Goal: Check status: Check status

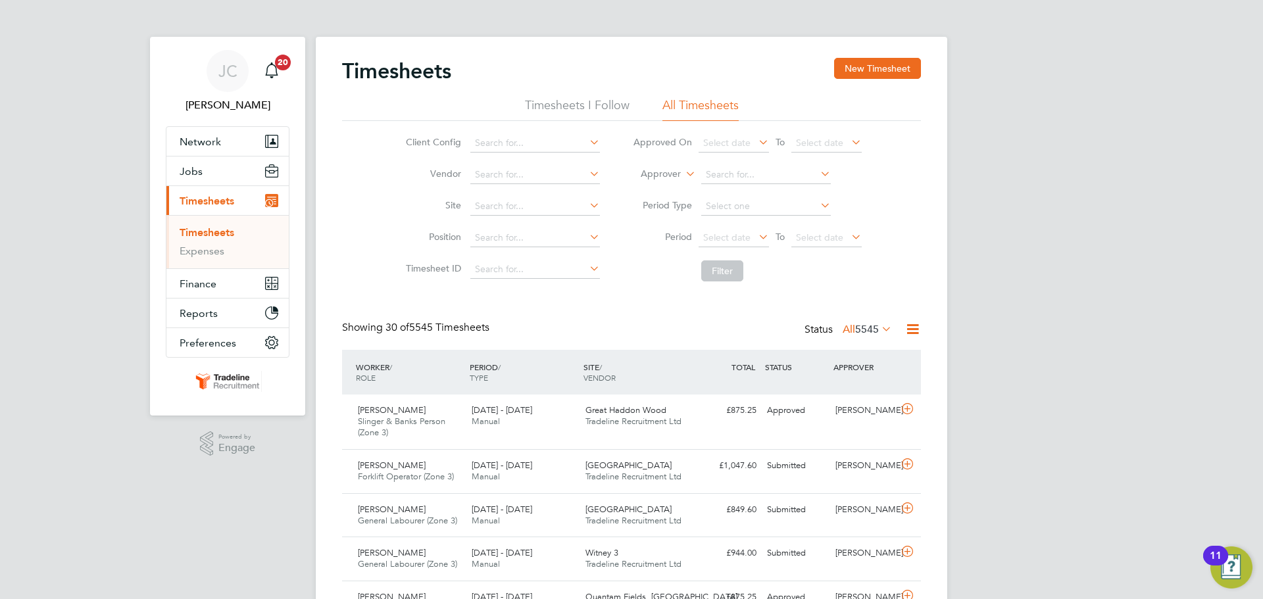
click at [605, 110] on li "Timesheets I Follow" at bounding box center [577, 109] width 105 height 24
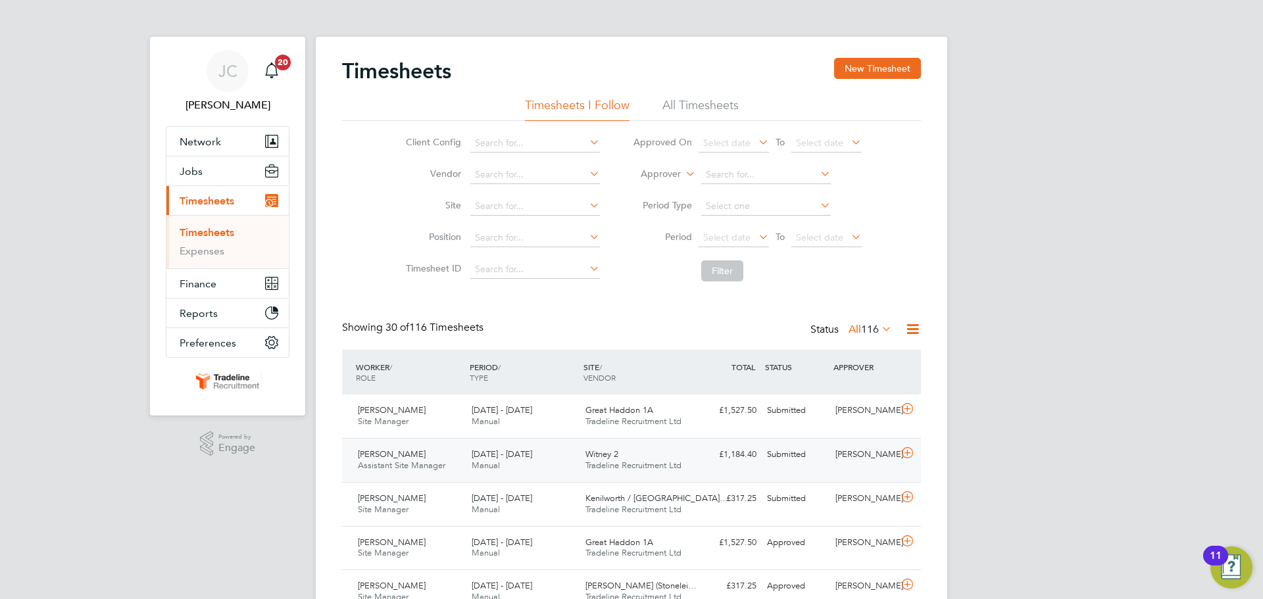
click at [661, 460] on div "Witney 2 Tradeline Recruitment Ltd" at bounding box center [637, 460] width 114 height 33
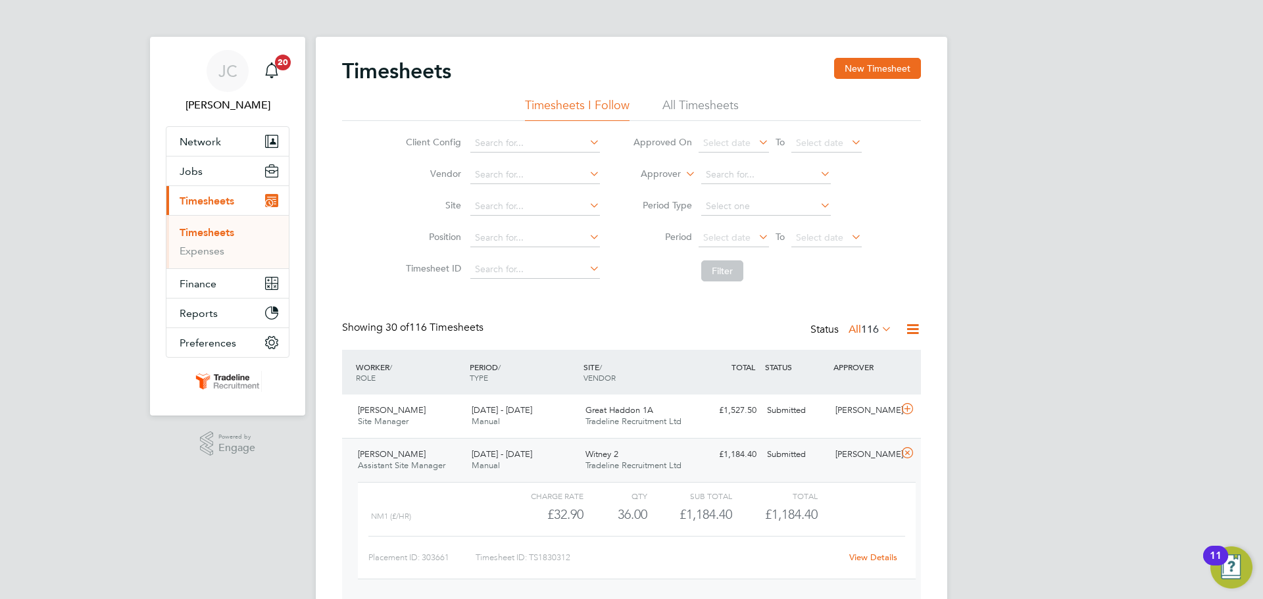
click at [690, 449] on div "Witney 2 Tradeline Recruitment Ltd" at bounding box center [637, 460] width 114 height 33
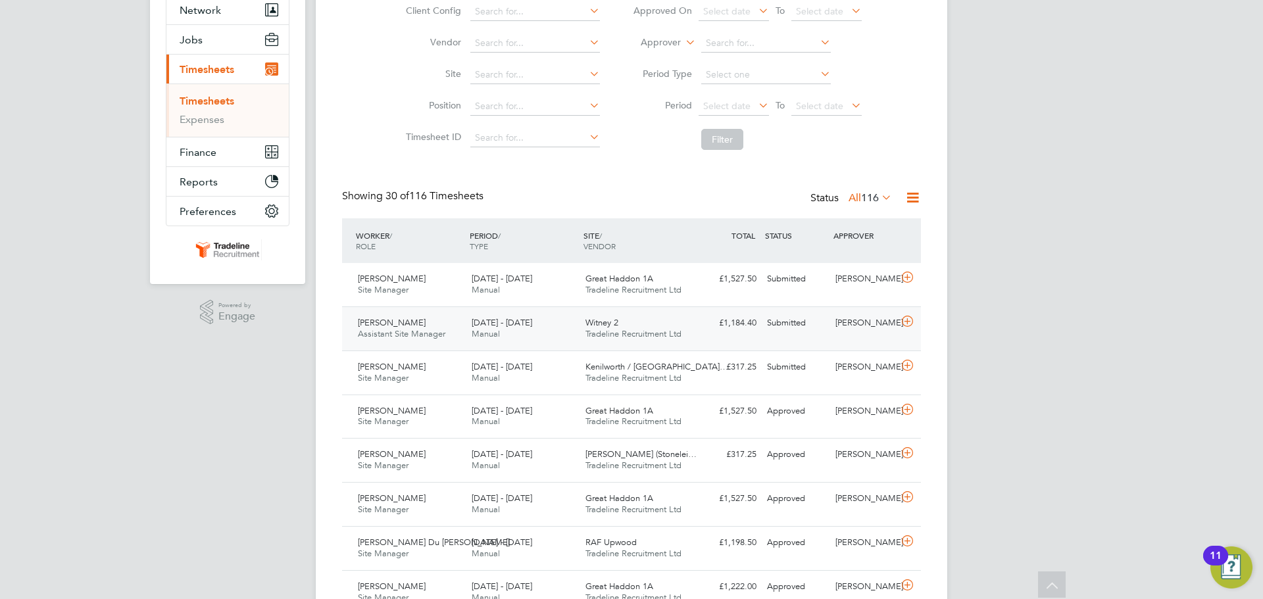
click at [615, 334] on span "Tradeline Recruitment Ltd" at bounding box center [634, 333] width 96 height 11
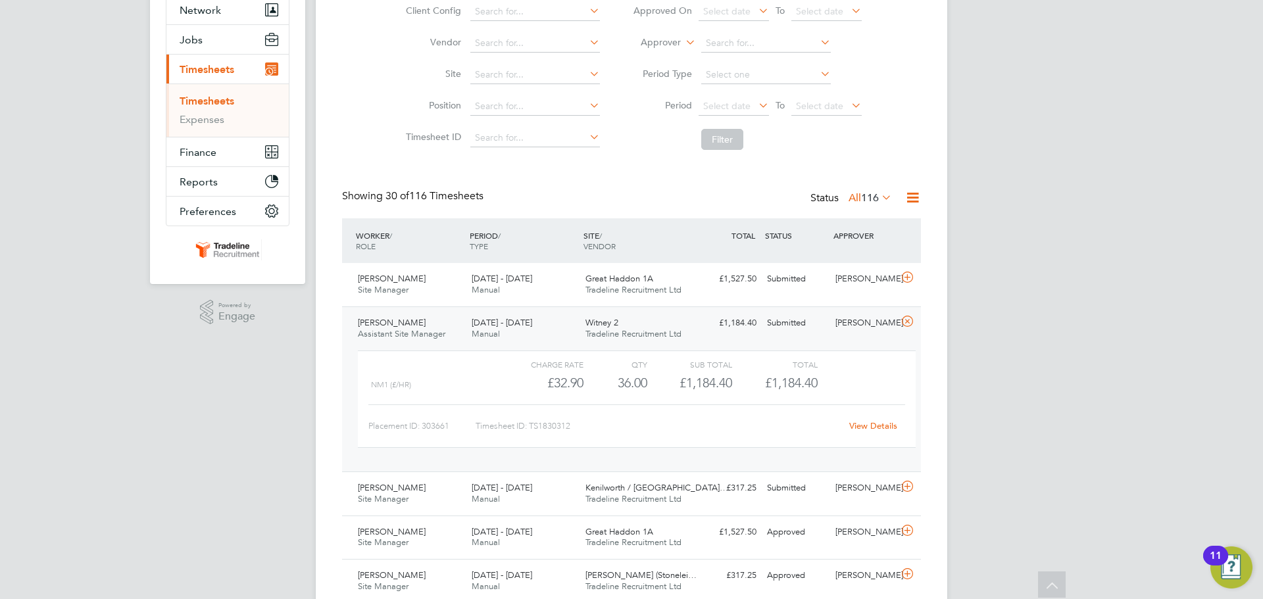
click at [479, 380] on div "NM1 (£/HR)" at bounding box center [435, 385] width 128 height 22
click at [890, 425] on link "View Details" at bounding box center [873, 425] width 48 height 11
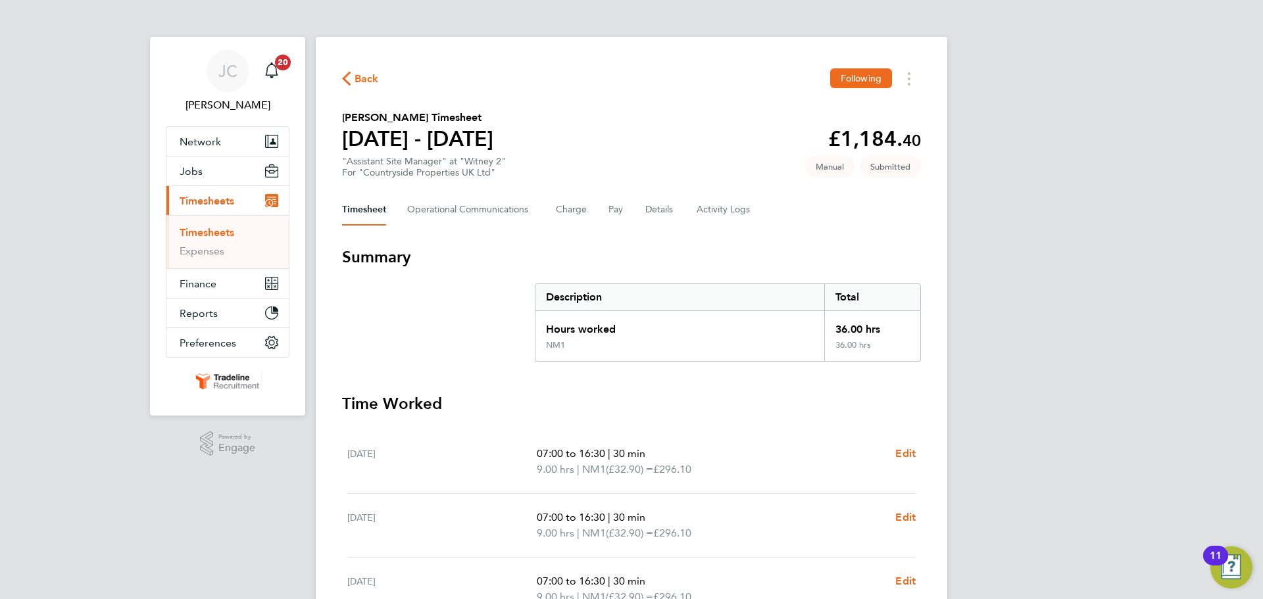
click at [215, 230] on link "Timesheets" at bounding box center [207, 232] width 55 height 13
